Goal: Task Accomplishment & Management: Manage account settings

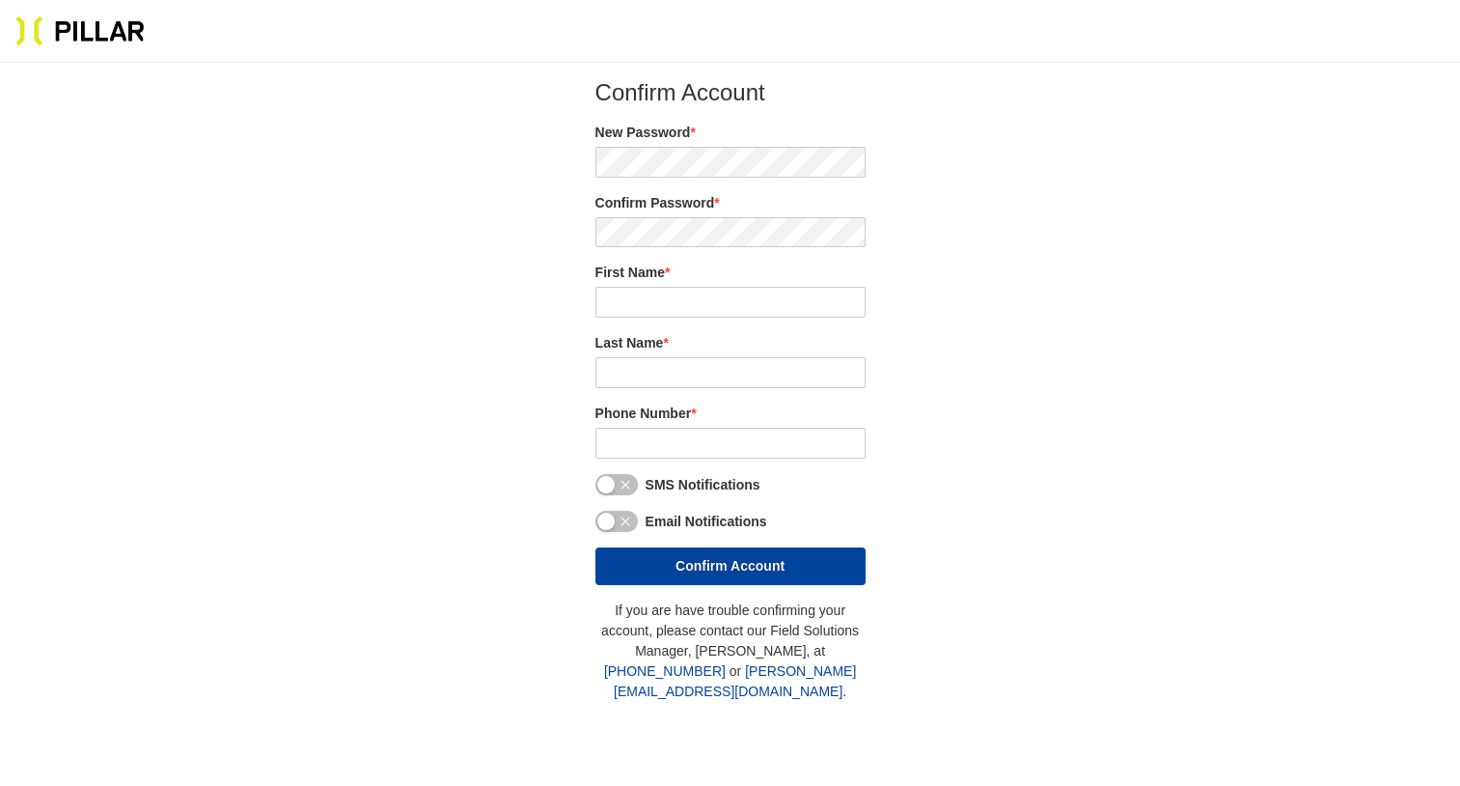
type input "[PERSON_NAME]"
type input "(857) 443 - 6315"
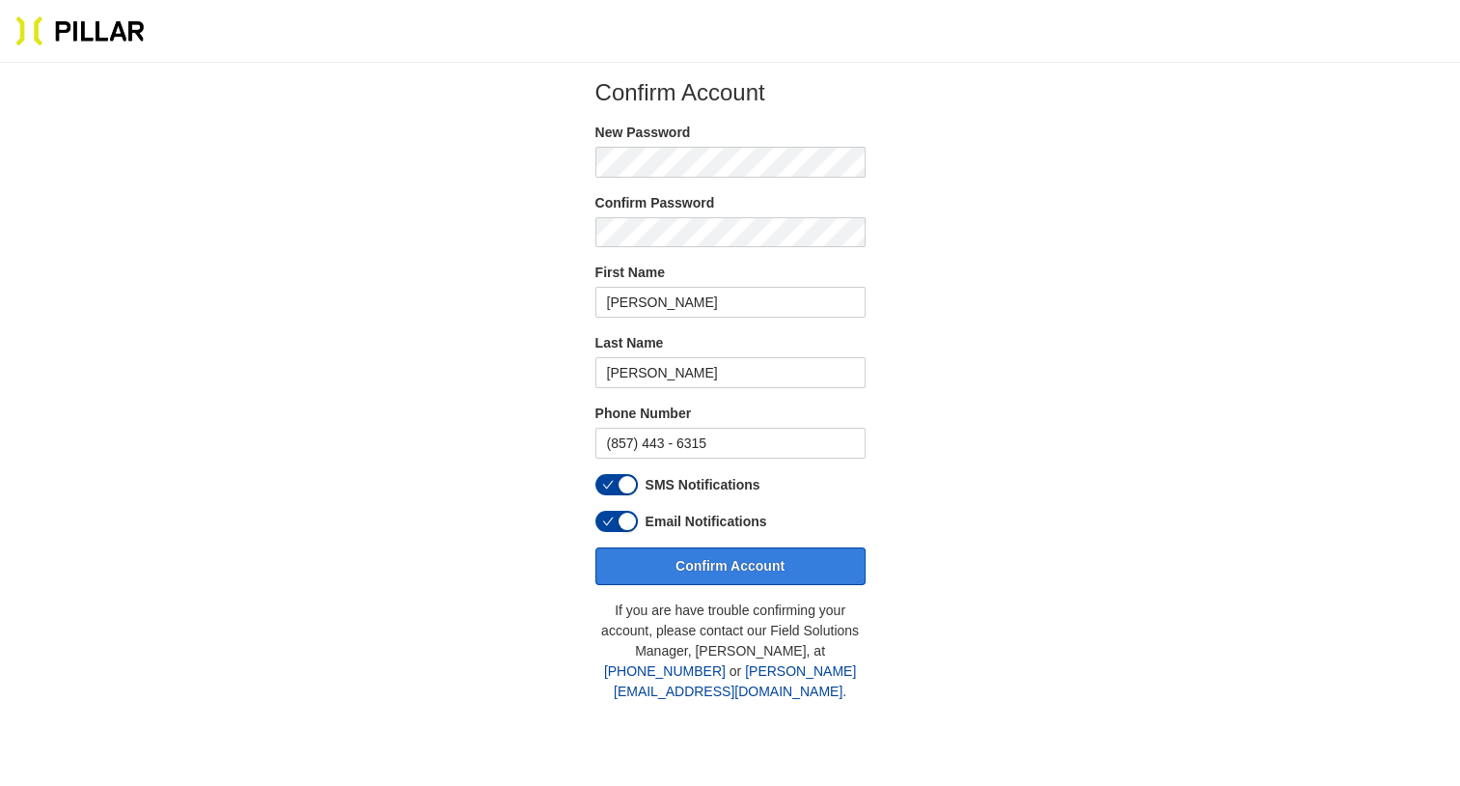
click at [739, 563] on button "Confirm Account" at bounding box center [731, 566] width 270 height 38
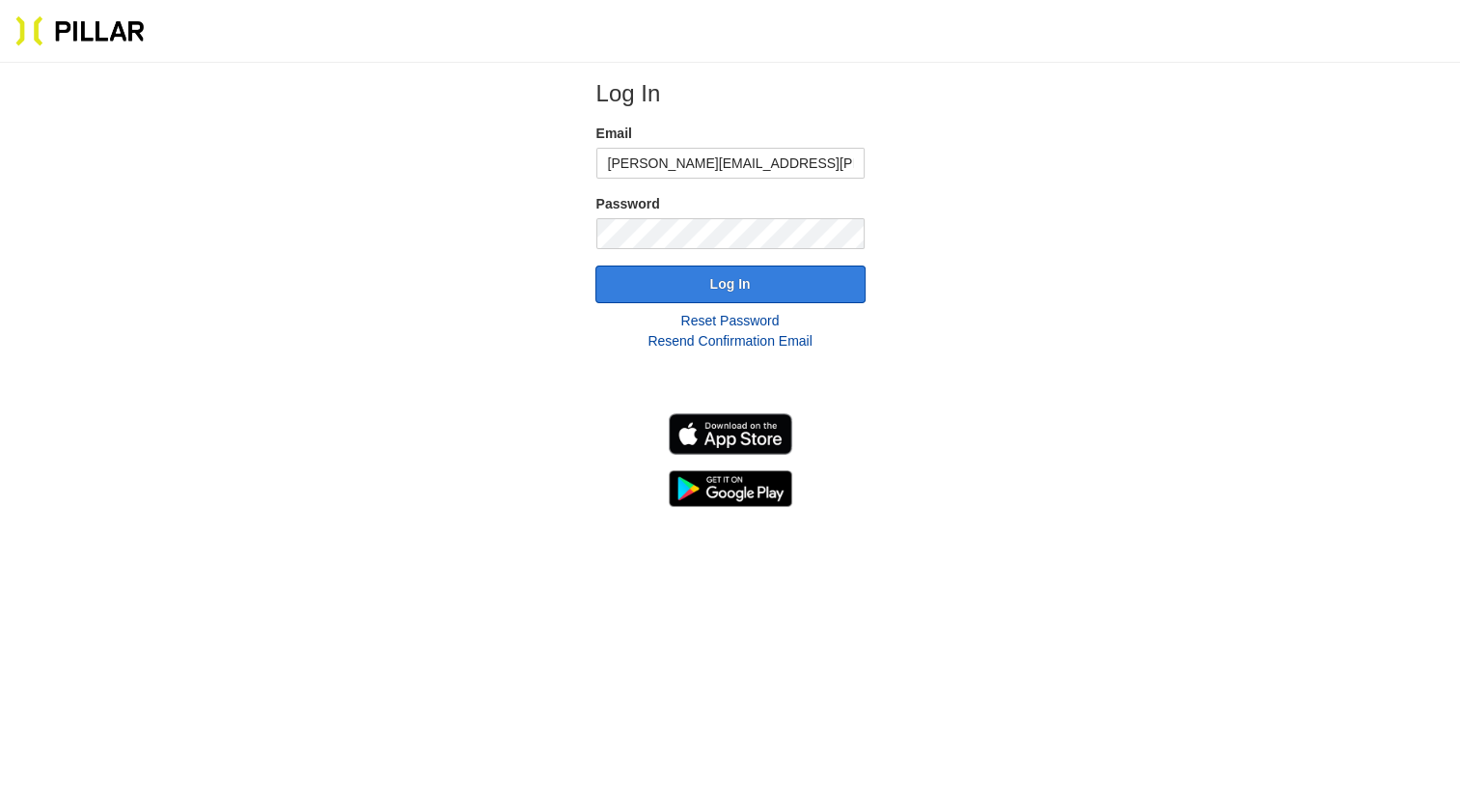
click at [719, 277] on button "Log In" at bounding box center [731, 284] width 270 height 38
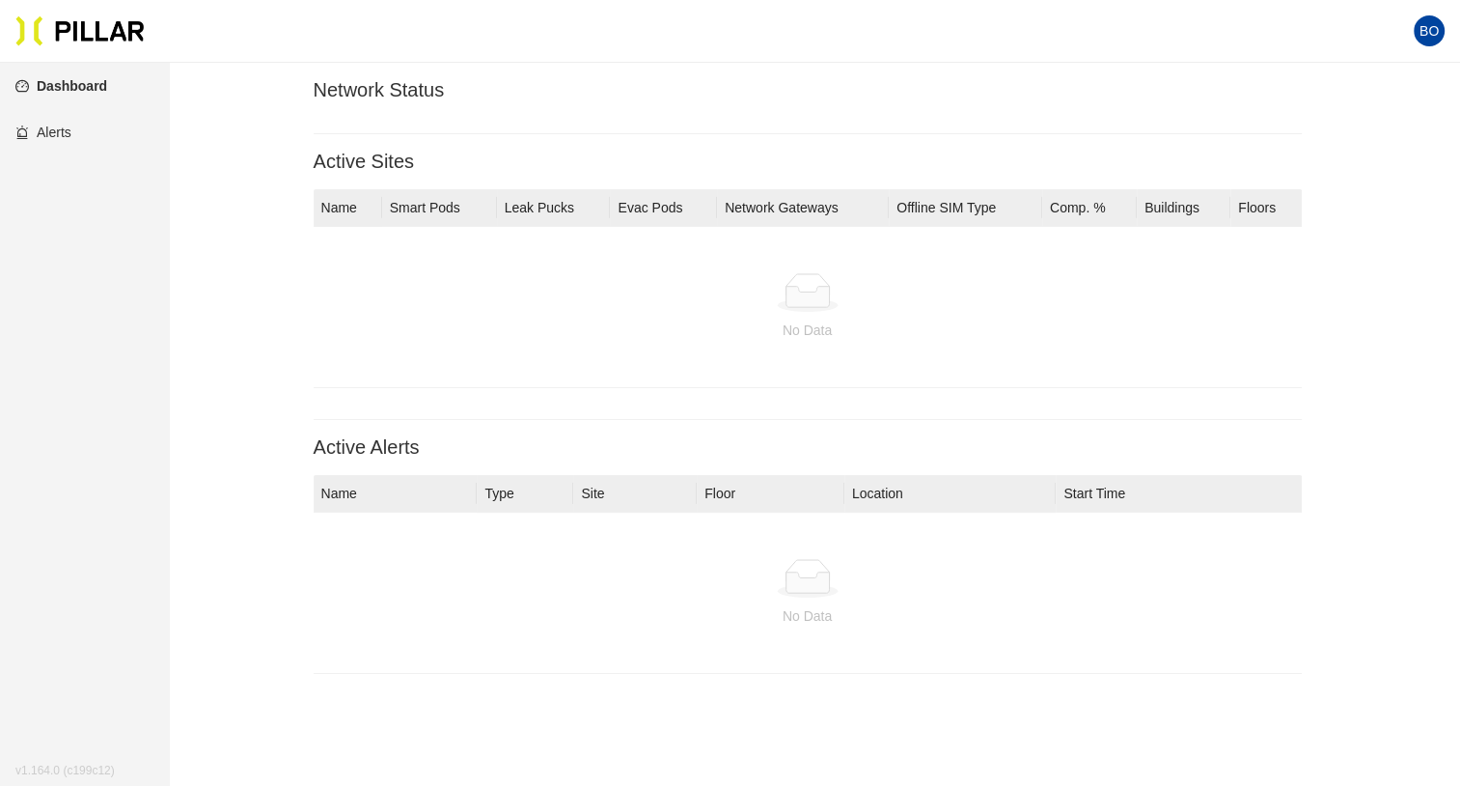
click at [77, 85] on link "Dashboard" at bounding box center [61, 85] width 92 height 15
click at [39, 88] on link "Dashboard" at bounding box center [61, 85] width 92 height 15
click at [72, 83] on link "Dashboard" at bounding box center [61, 85] width 92 height 15
click at [1428, 30] on span "BO" at bounding box center [1429, 30] width 19 height 31
click at [1334, 100] on link "Settings" at bounding box center [1328, 100] width 70 height 21
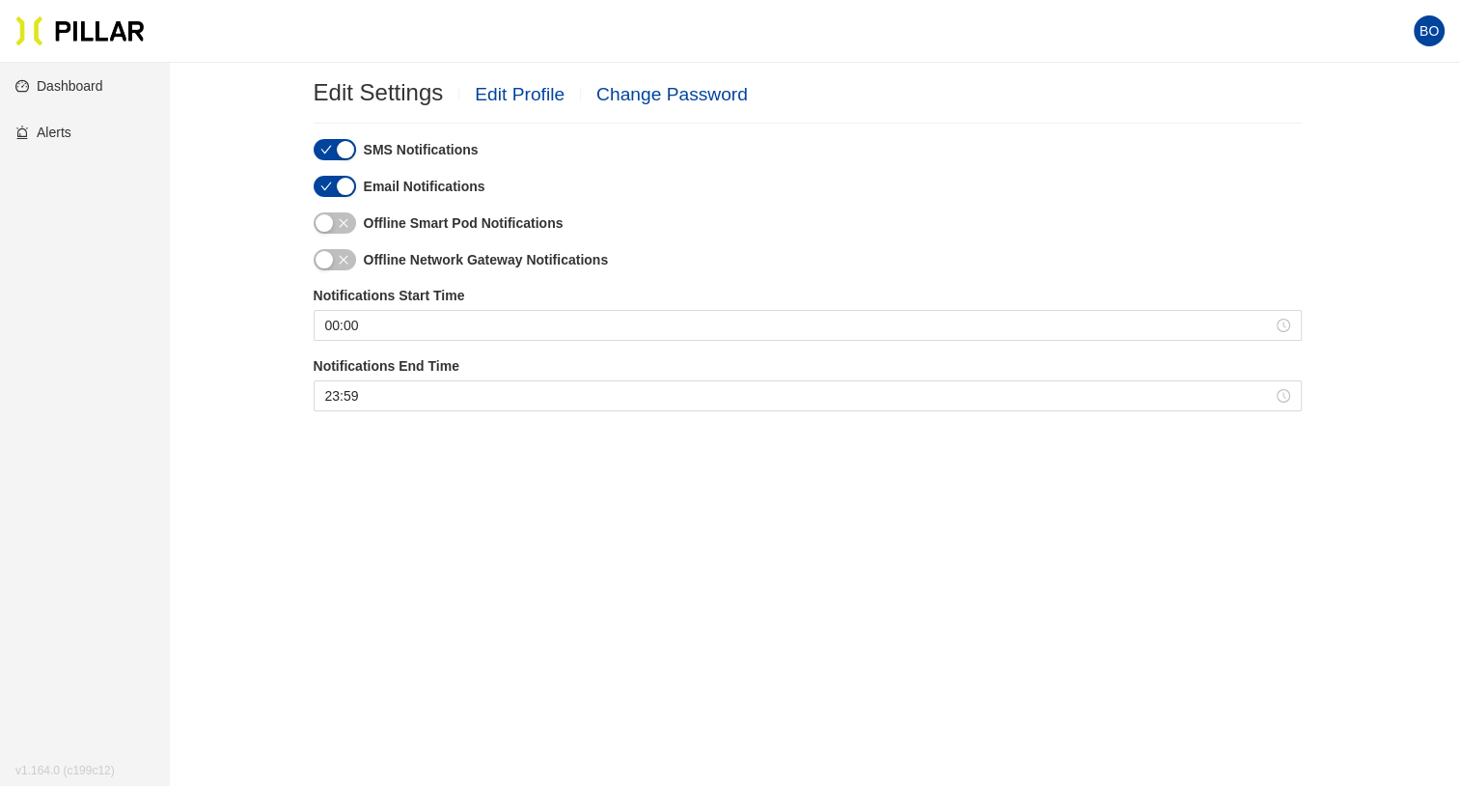
click at [1429, 42] on span "BO" at bounding box center [1429, 30] width 19 height 31
click at [1320, 69] on link "Profile" at bounding box center [1323, 69] width 60 height 21
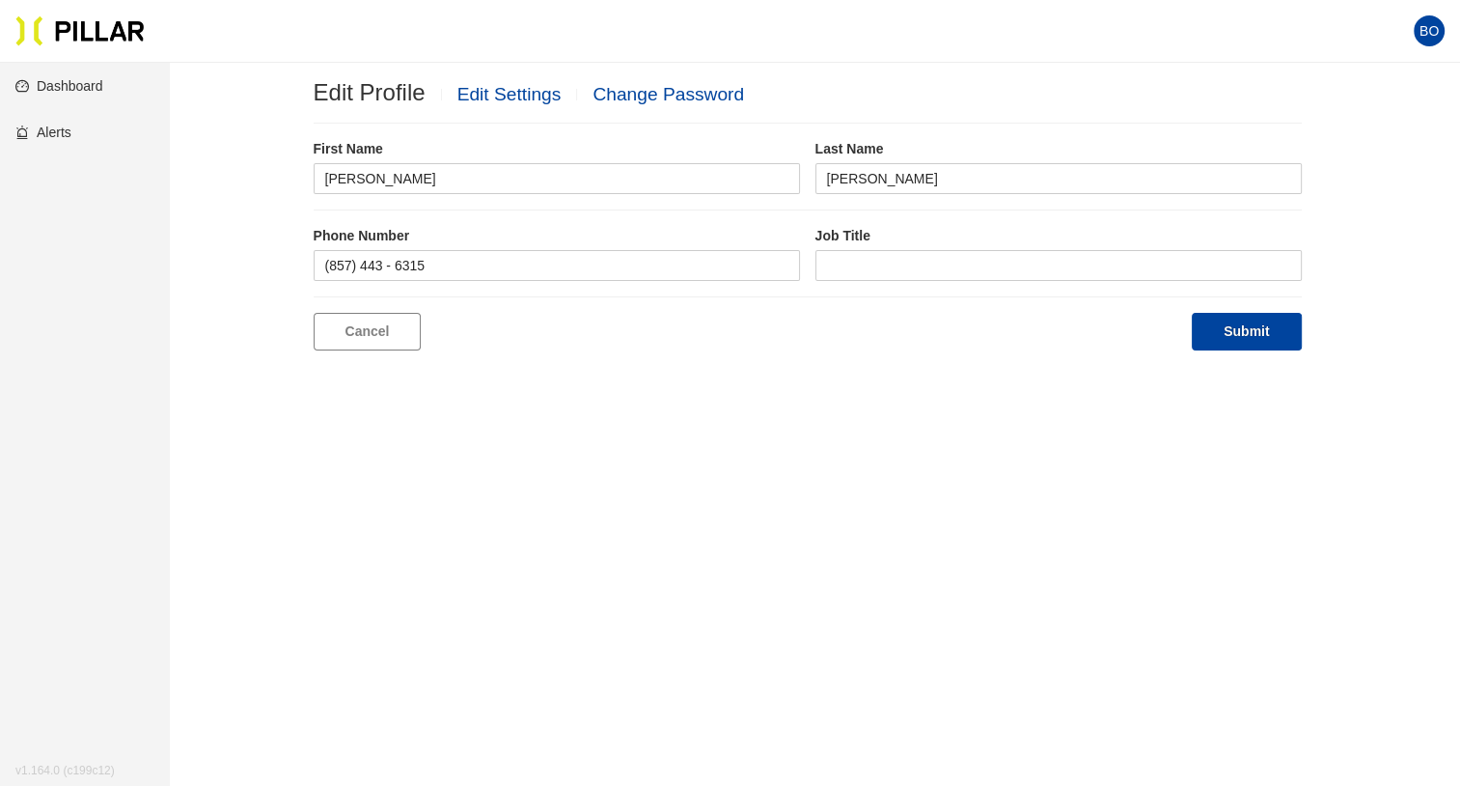
click at [1435, 31] on span "BO" at bounding box center [1429, 30] width 19 height 31
click at [1379, 129] on link "Pillar On-Site App" at bounding box center [1362, 131] width 139 height 21
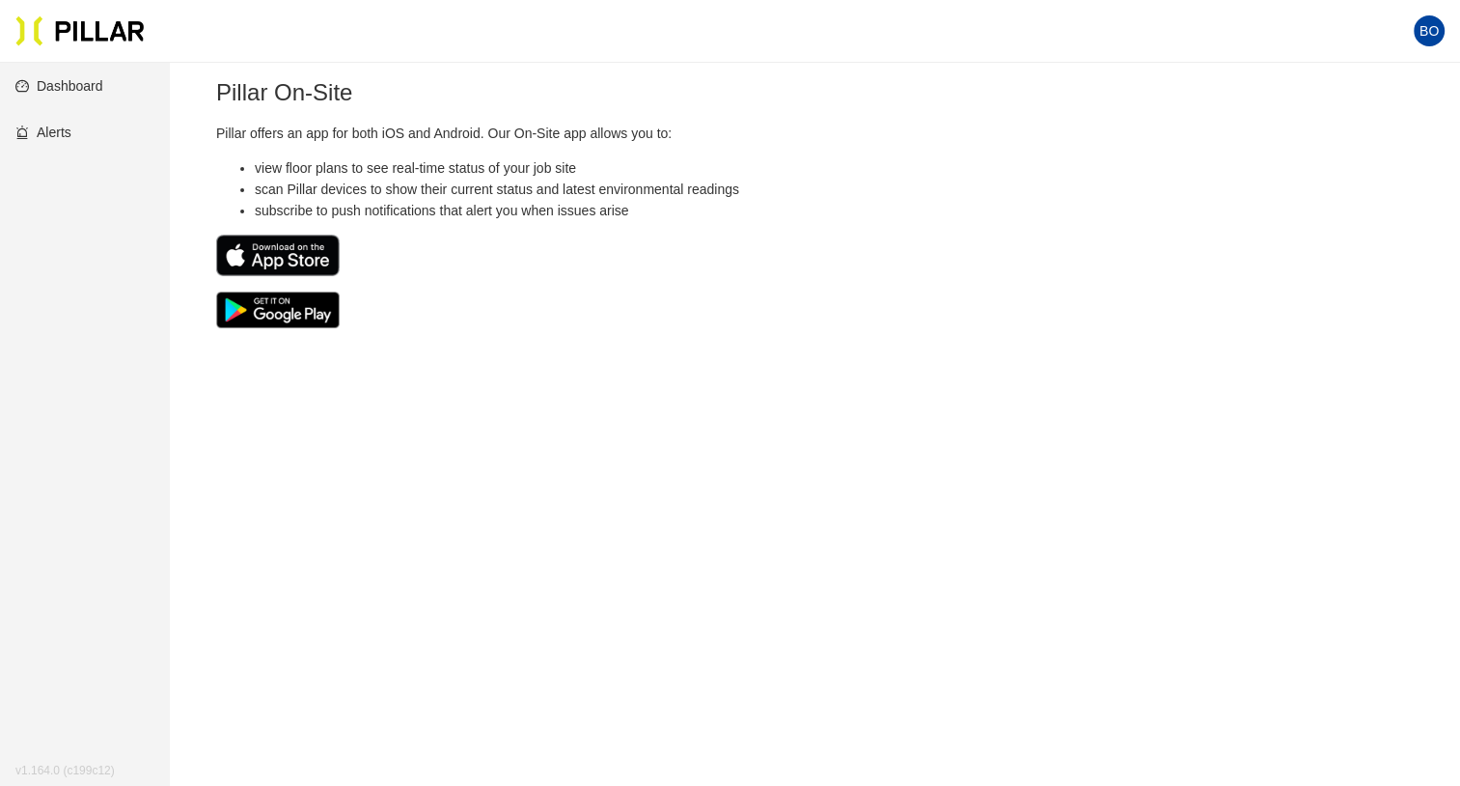
click at [50, 86] on link "Dashboard" at bounding box center [59, 85] width 88 height 15
